Goal: Task Accomplishment & Management: Manage account settings

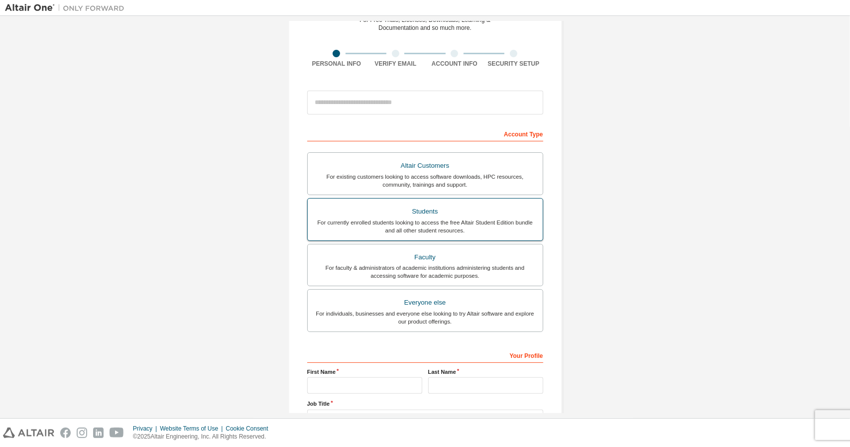
click at [524, 231] on div "For currently enrolled students looking to access the free Altair Student Editi…" at bounding box center [425, 227] width 223 height 16
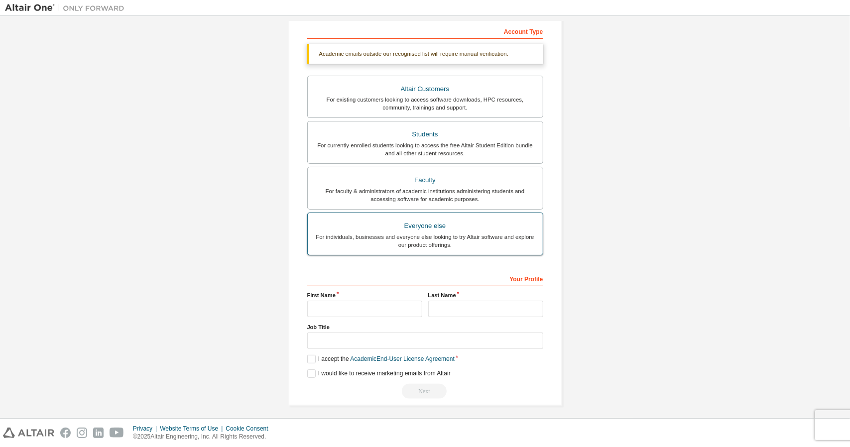
scroll to position [157, 0]
click at [399, 313] on input "text" at bounding box center [364, 308] width 115 height 16
type input "*"
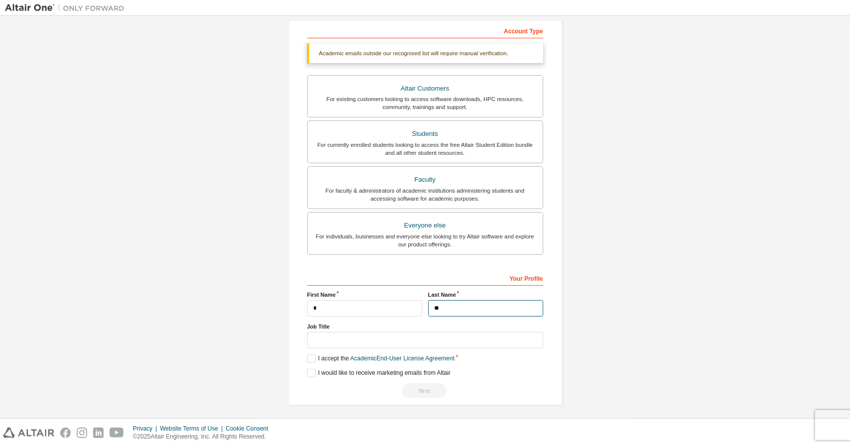
type input "**"
click at [314, 355] on label "I accept the Academic End-User License Agreement" at bounding box center [380, 359] width 147 height 8
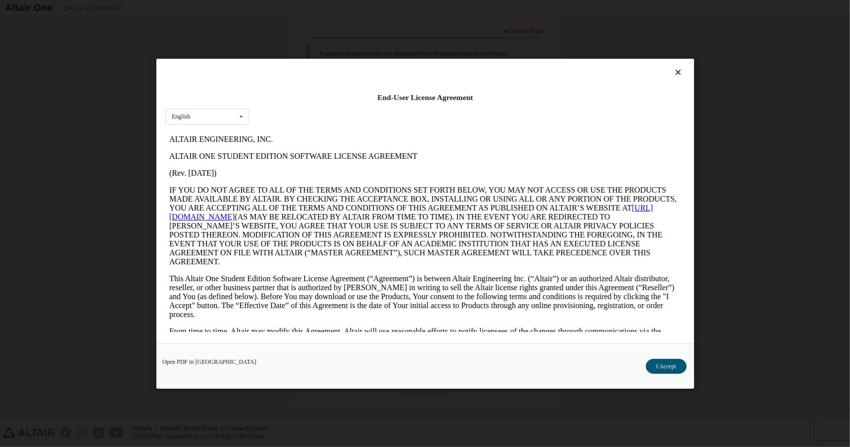
scroll to position [0, 0]
click at [675, 366] on button "I Accept" at bounding box center [665, 366] width 41 height 15
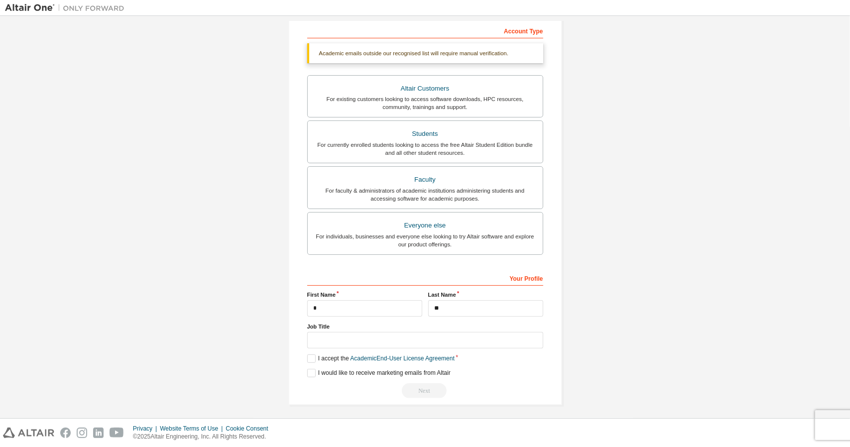
click at [433, 390] on div "Next" at bounding box center [425, 390] width 236 height 15
click at [464, 335] on input "text" at bounding box center [425, 340] width 236 height 16
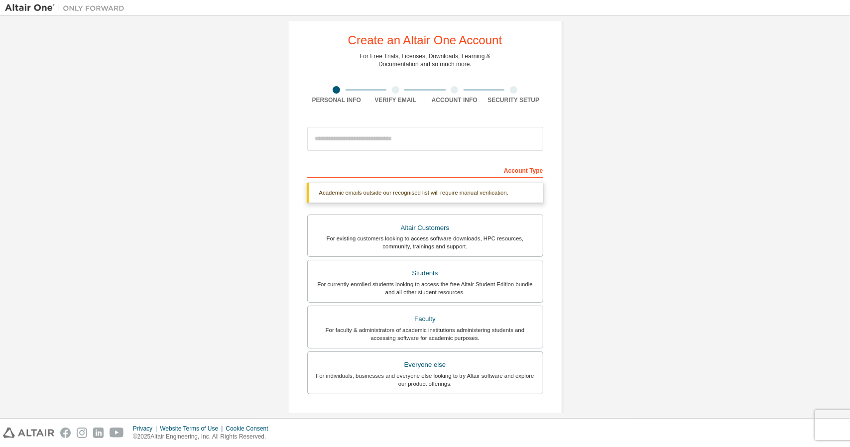
scroll to position [11, 0]
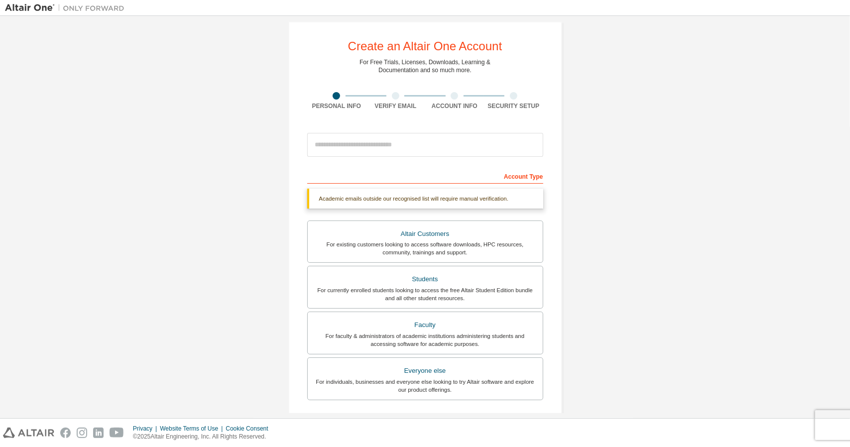
click at [453, 200] on div "Academic emails outside our recognised list will require manual verification." at bounding box center [425, 199] width 236 height 20
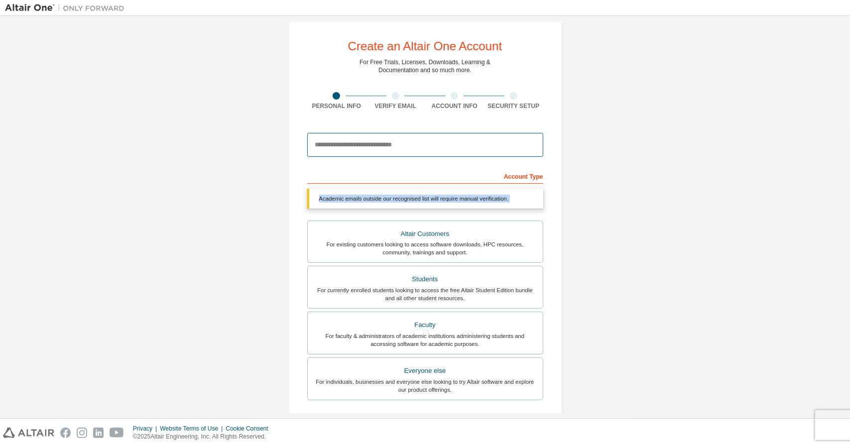
type input "**********"
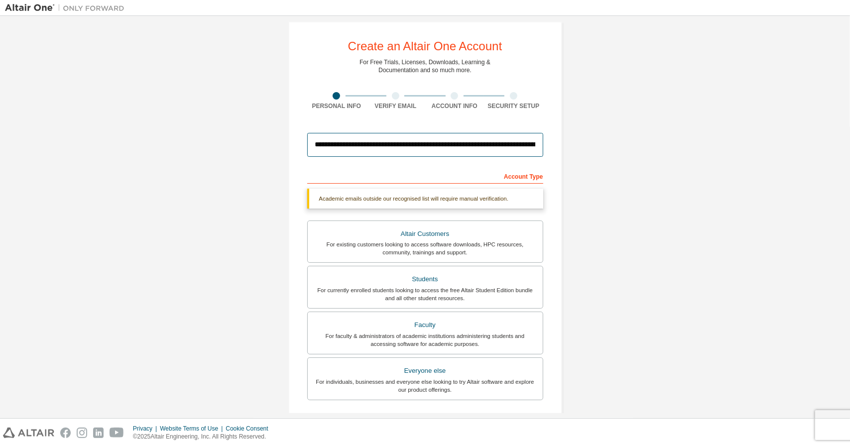
click at [454, 142] on input "**********" at bounding box center [425, 145] width 236 height 24
type input "**********"
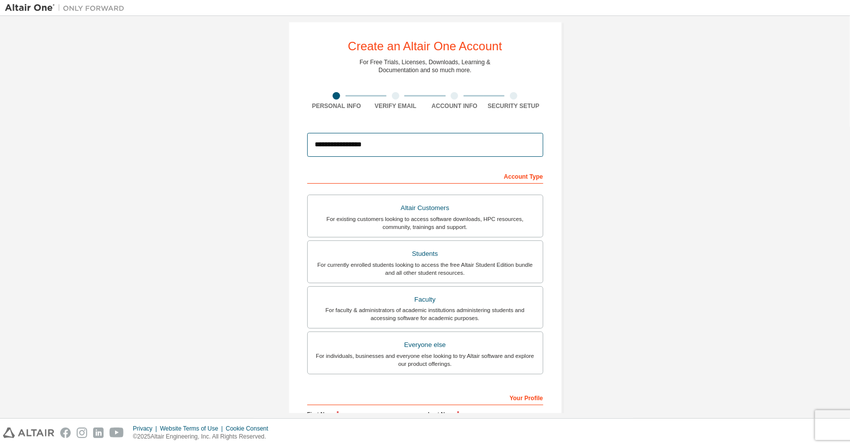
click at [467, 151] on input "**********" at bounding box center [425, 145] width 236 height 24
click at [688, 229] on div "**********" at bounding box center [425, 272] width 840 height 527
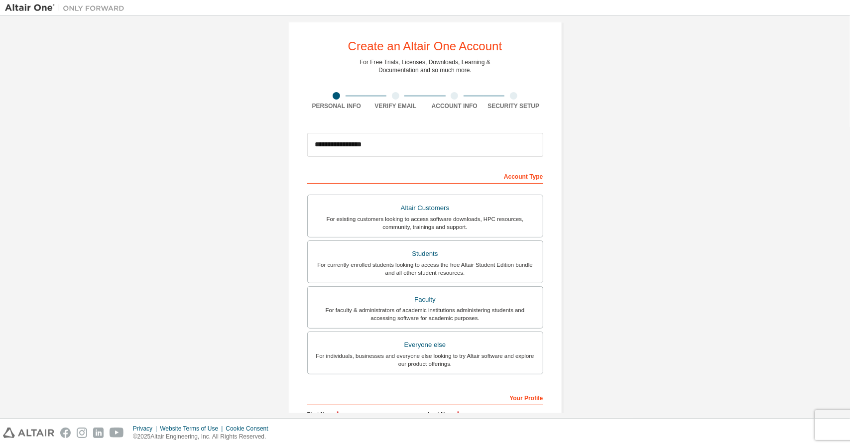
scroll to position [132, 0]
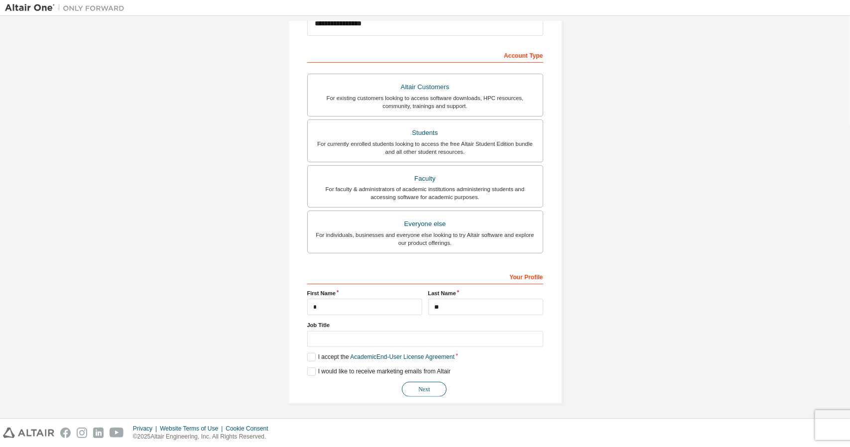
click at [429, 384] on button "Next" at bounding box center [424, 389] width 45 height 15
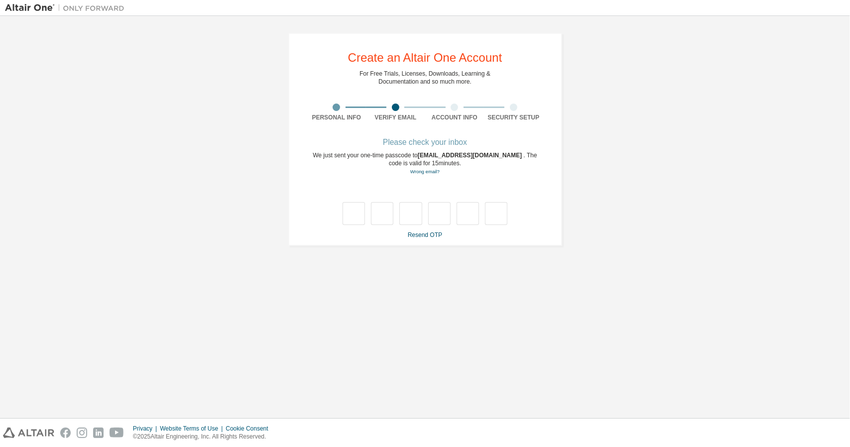
scroll to position [0, 0]
type input "*"
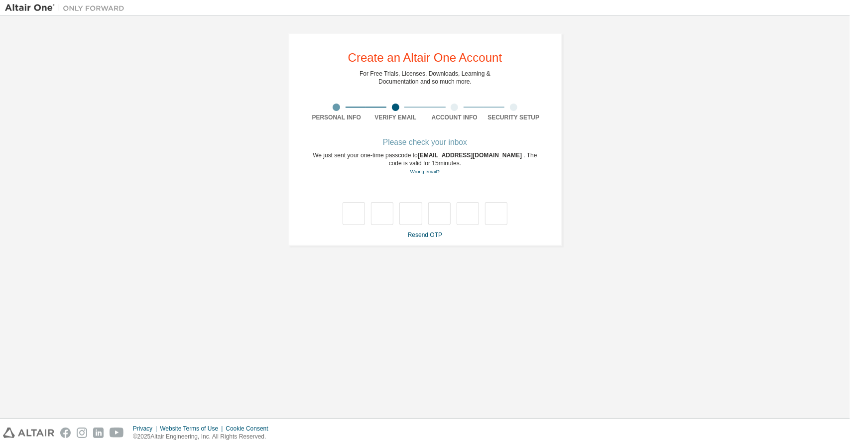
type input "*"
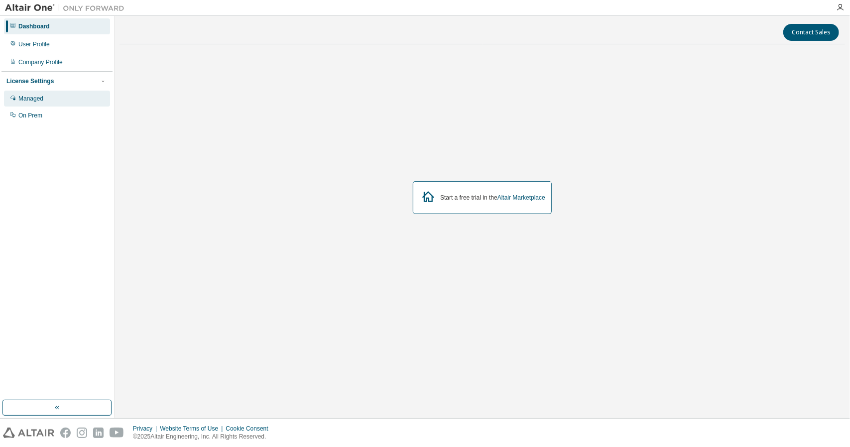
click at [50, 102] on div "Managed" at bounding box center [57, 99] width 106 height 16
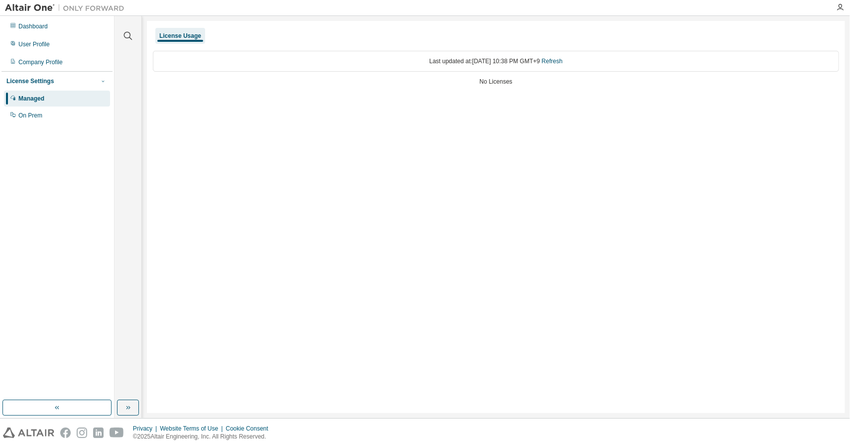
click at [106, 80] on icon "button" at bounding box center [103, 81] width 6 height 6
click at [51, 117] on div "On Prem" at bounding box center [57, 116] width 106 height 16
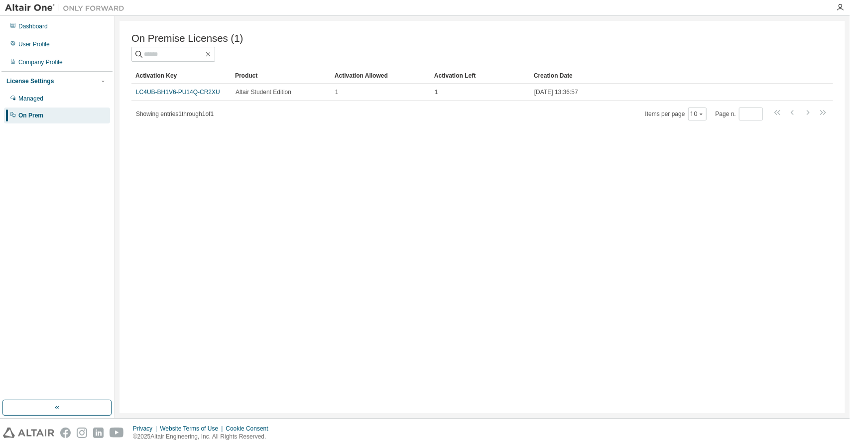
click at [221, 156] on div "On Premise Licenses (1) Clear Load Save Save As Field Operator Value Select fil…" at bounding box center [483, 217] width 726 height 392
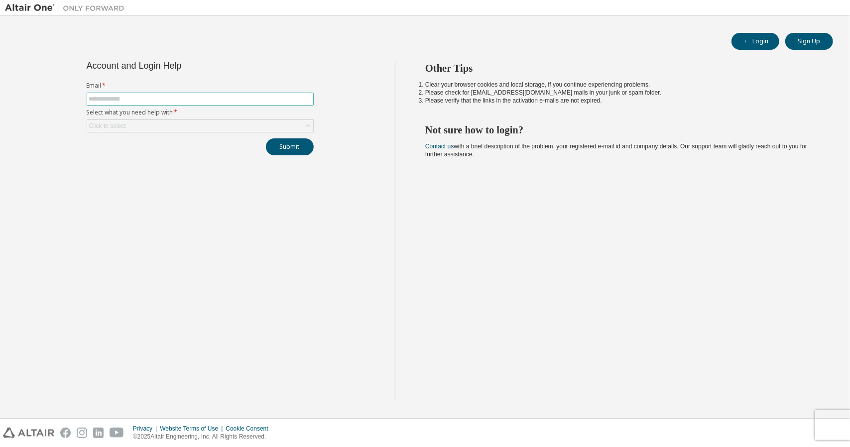
click at [161, 101] on input "text" at bounding box center [200, 99] width 222 height 8
type input "*"
type input "**********"
click at [188, 131] on div "Click to select" at bounding box center [200, 126] width 226 height 12
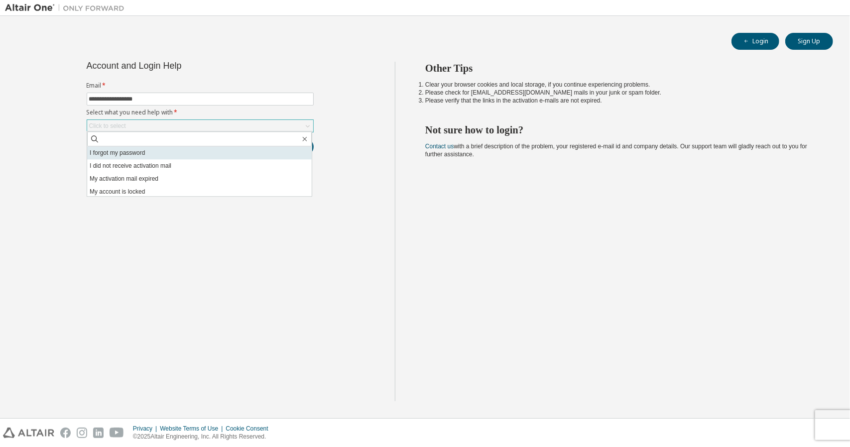
click at [187, 154] on li "I forgot my password" at bounding box center [199, 152] width 225 height 13
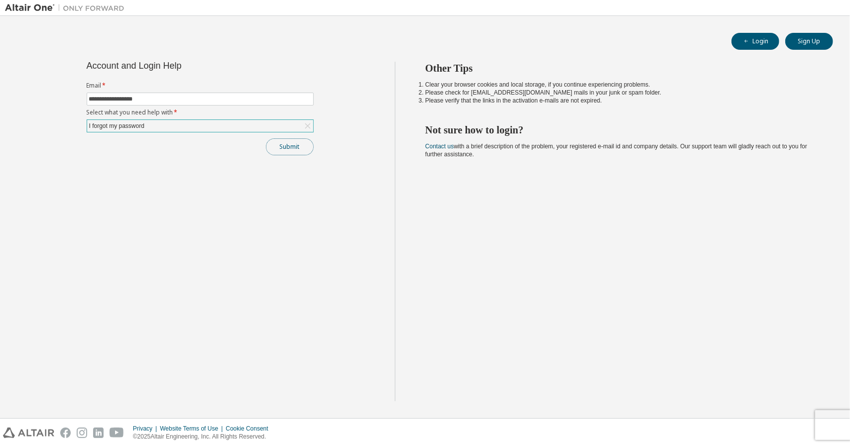
click at [293, 149] on button "Submit" at bounding box center [290, 146] width 48 height 17
click at [300, 151] on button "Submit" at bounding box center [290, 146] width 48 height 17
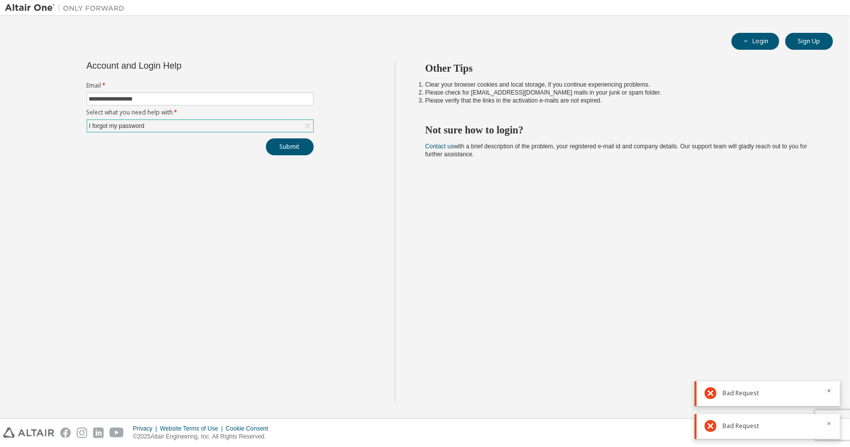
click at [283, 129] on div "I forgot my password" at bounding box center [200, 126] width 226 height 12
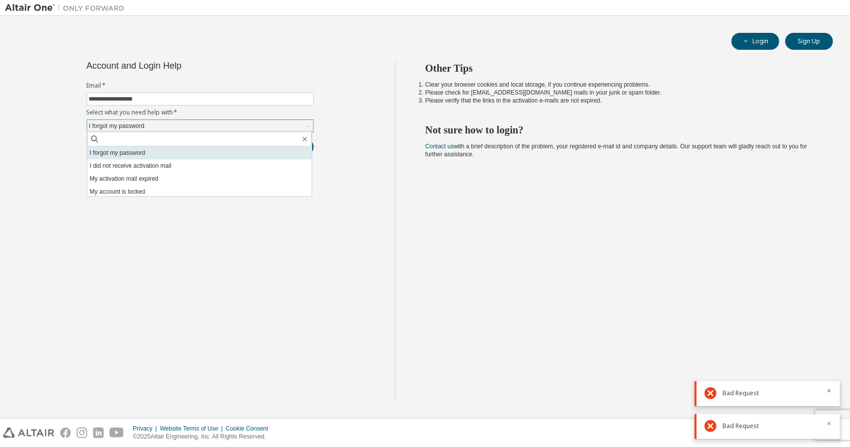
click at [250, 154] on li "I forgot my password" at bounding box center [199, 152] width 225 height 13
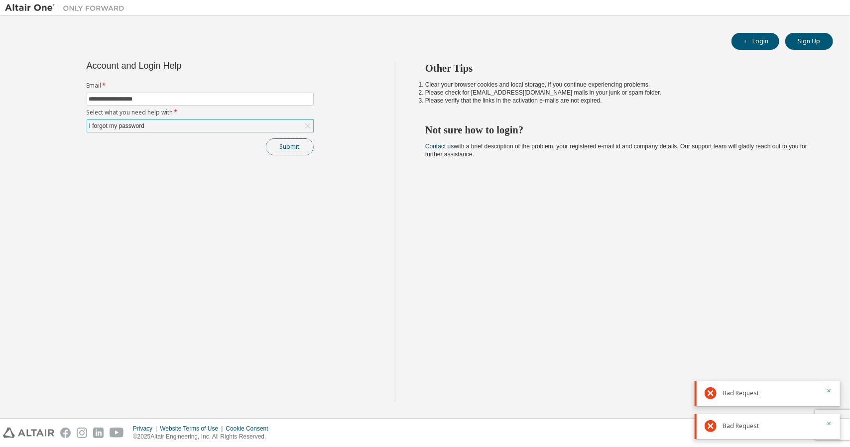
click at [278, 143] on button "Submit" at bounding box center [290, 146] width 48 height 17
